Goal: Find specific page/section: Find specific page/section

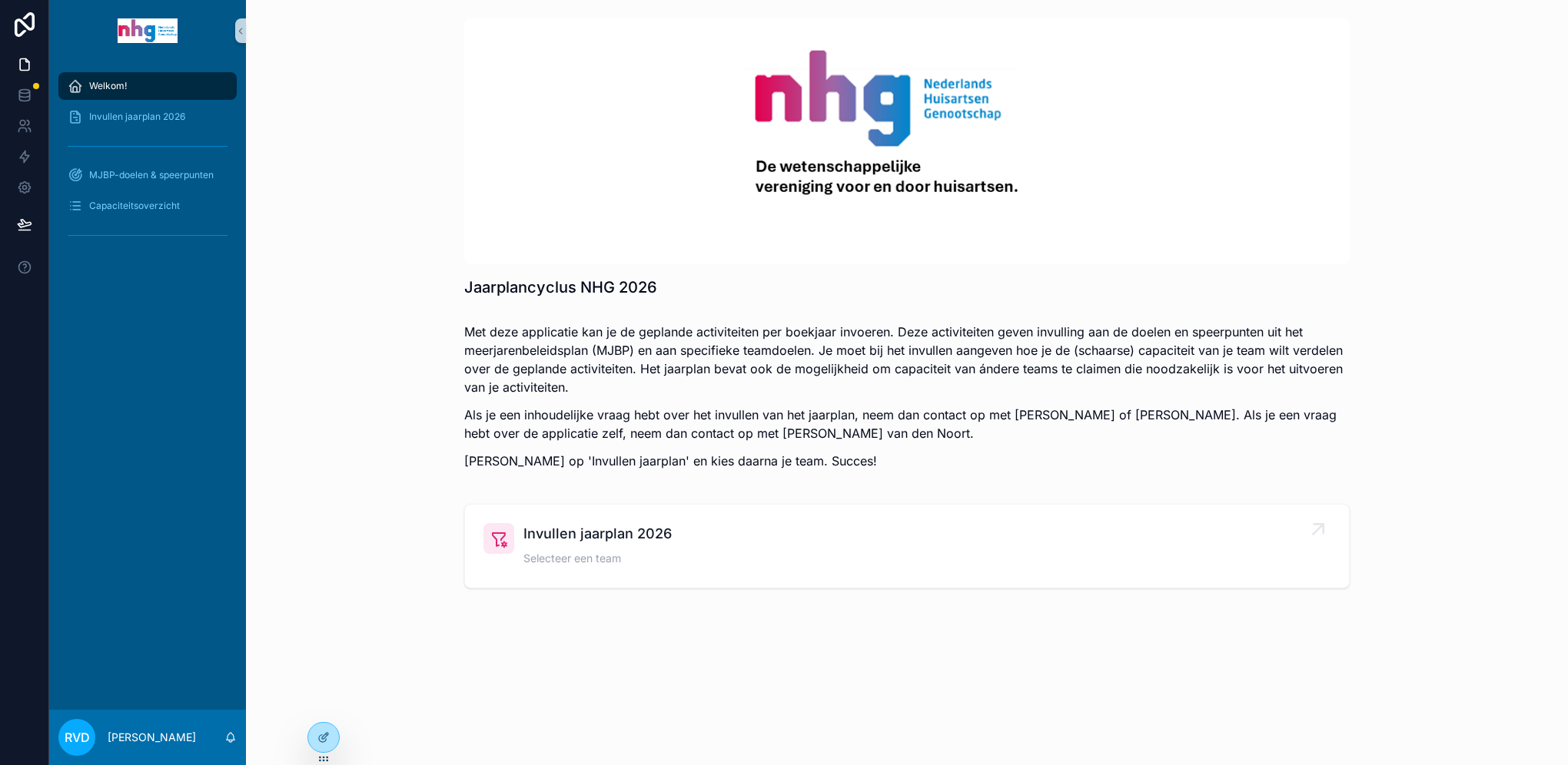
click at [561, 538] on span "Invullen jaarplan 2026" at bounding box center [598, 534] width 148 height 21
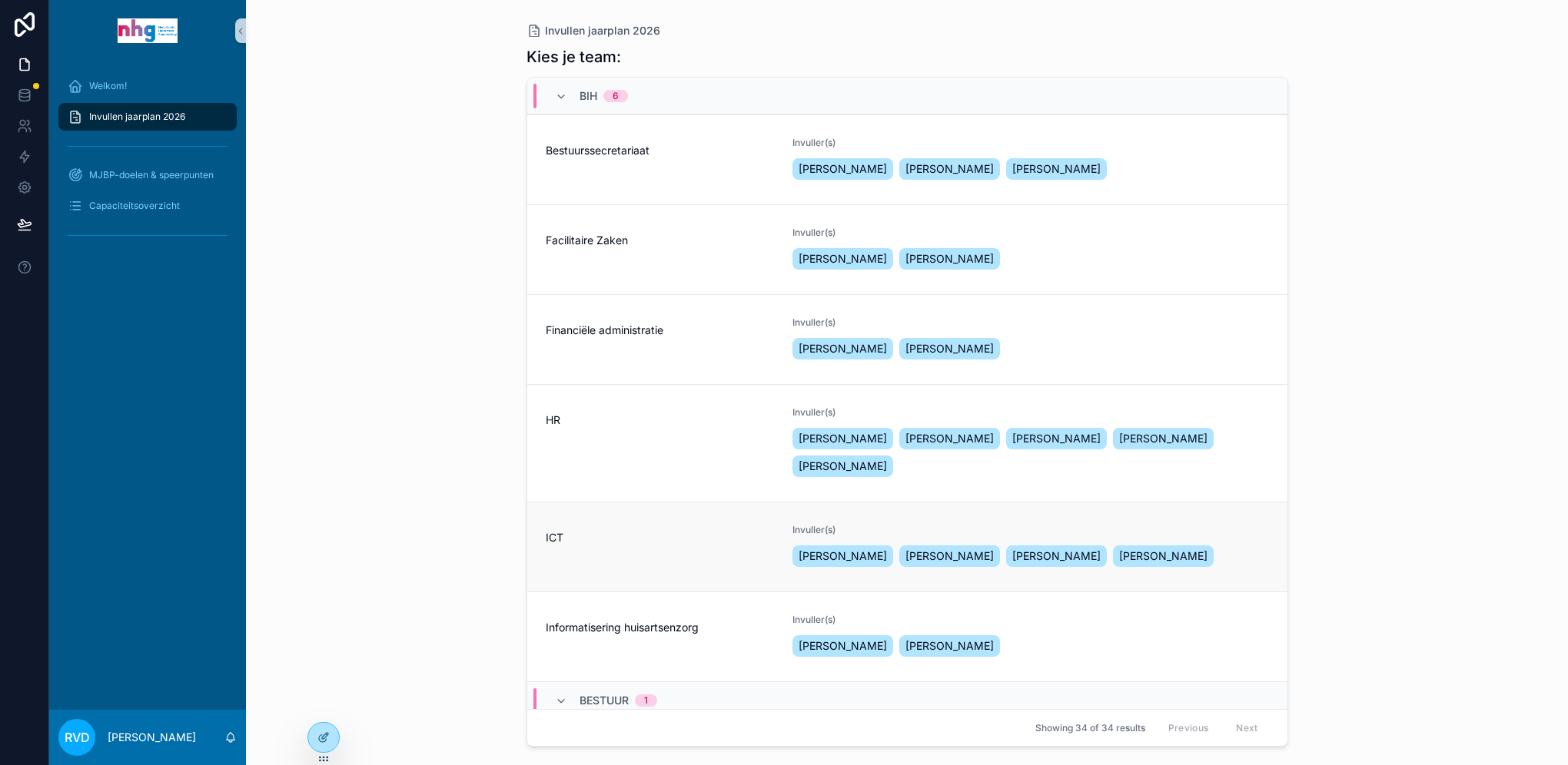
click at [718, 541] on span "ICT" at bounding box center [660, 537] width 229 height 16
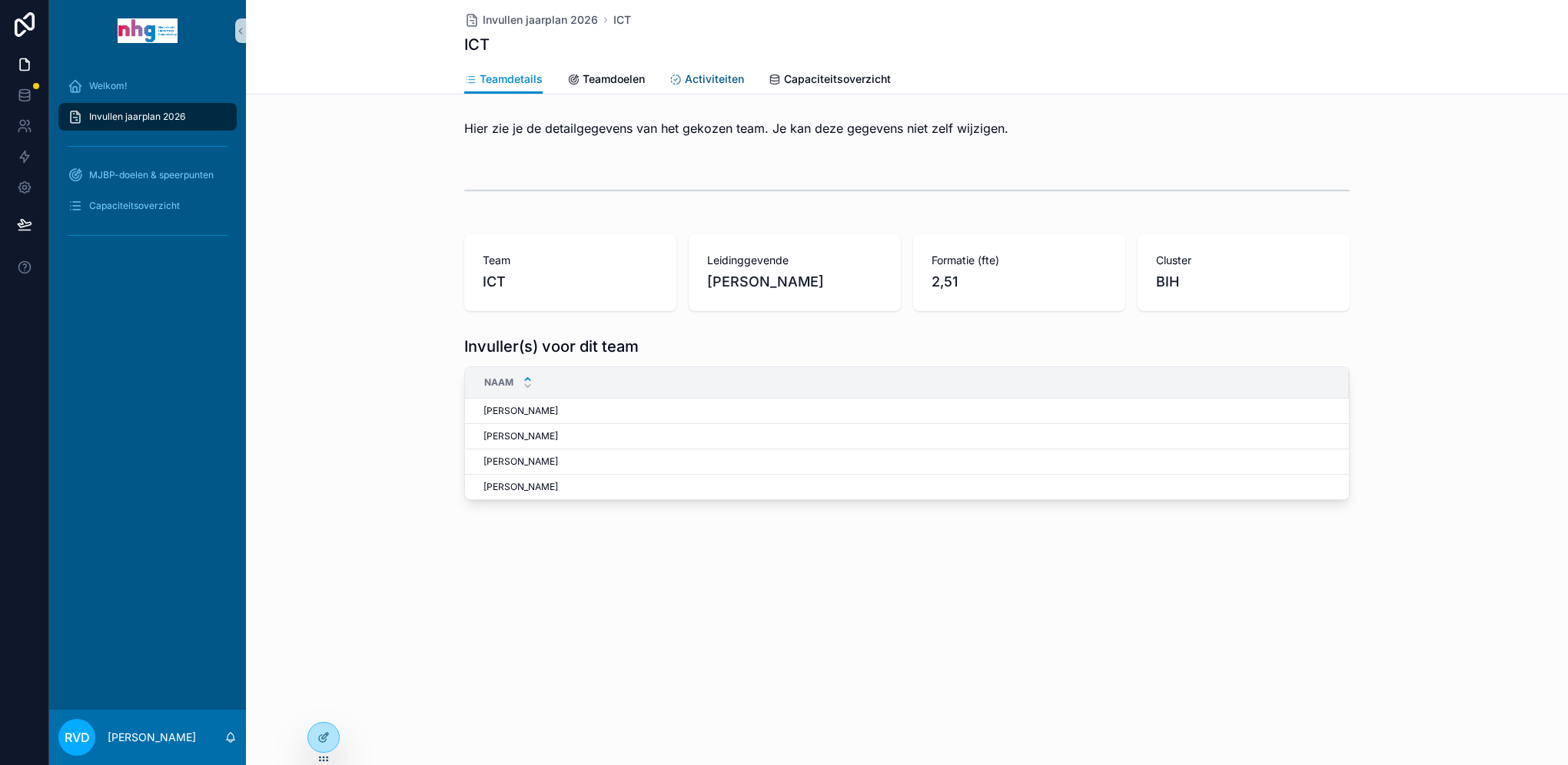
click at [699, 76] on span "Activiteiten" at bounding box center [714, 79] width 59 height 16
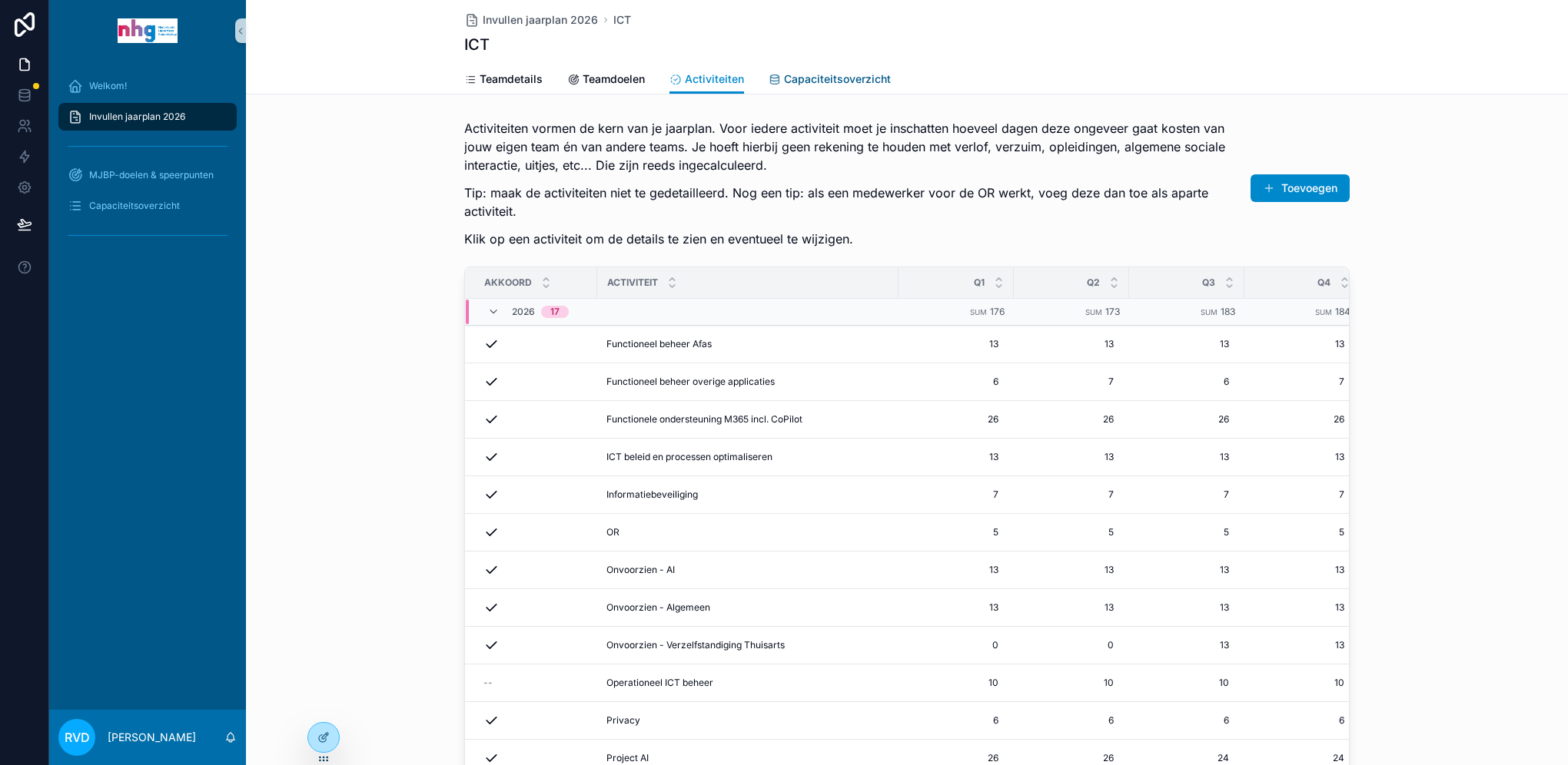
click at [798, 82] on span "Capaciteitsoverzicht" at bounding box center [838, 79] width 107 height 16
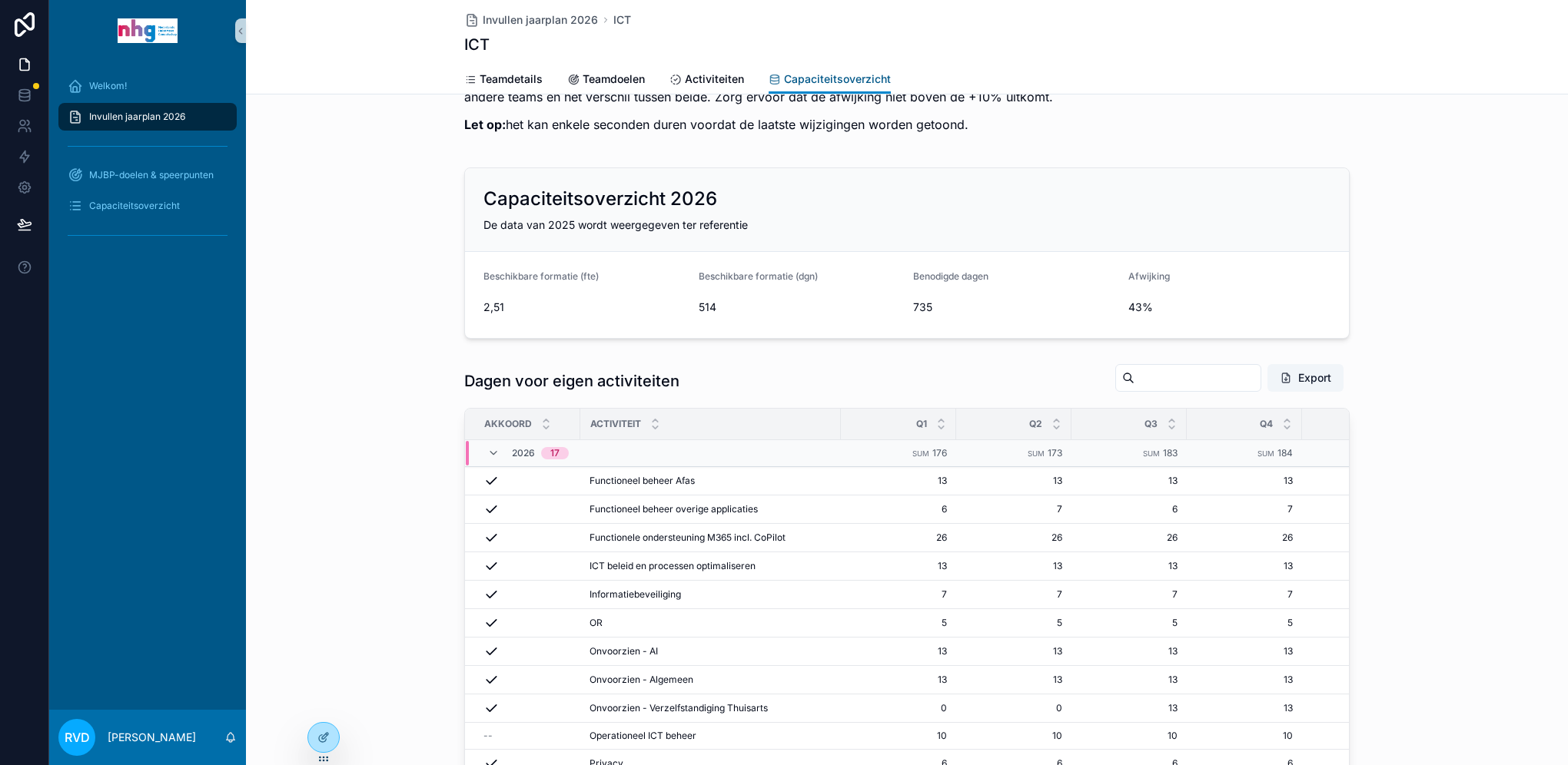
scroll to position [76, 0]
